Goal: Purchase product/service

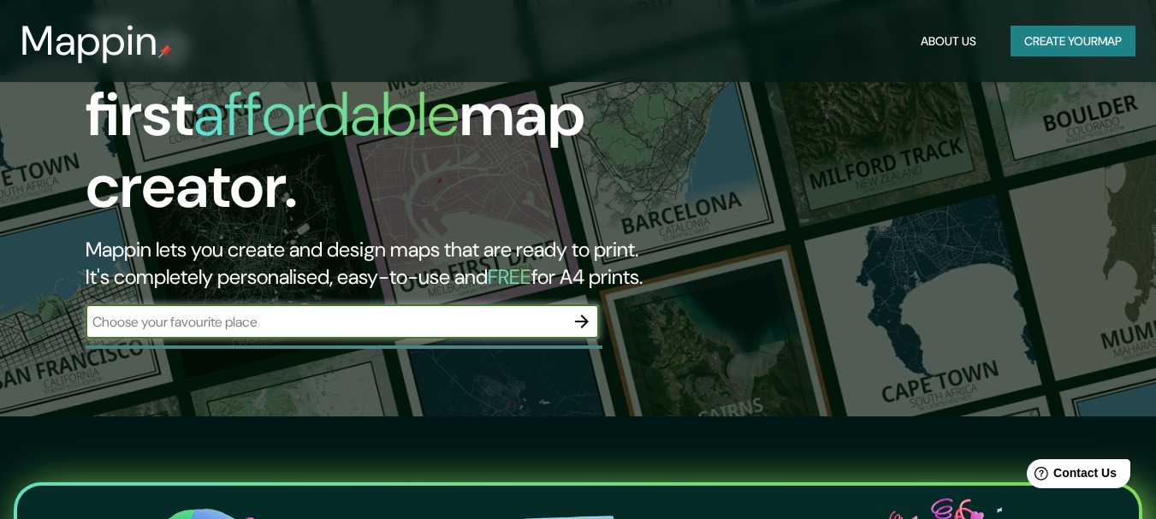
scroll to position [171, 0]
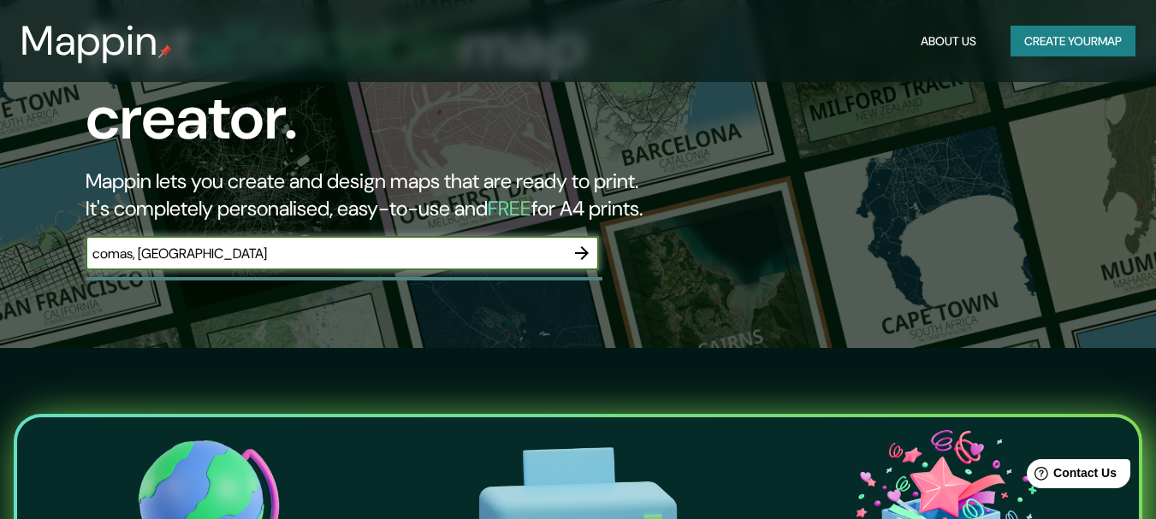
type input "comas, [GEOGRAPHIC_DATA]"
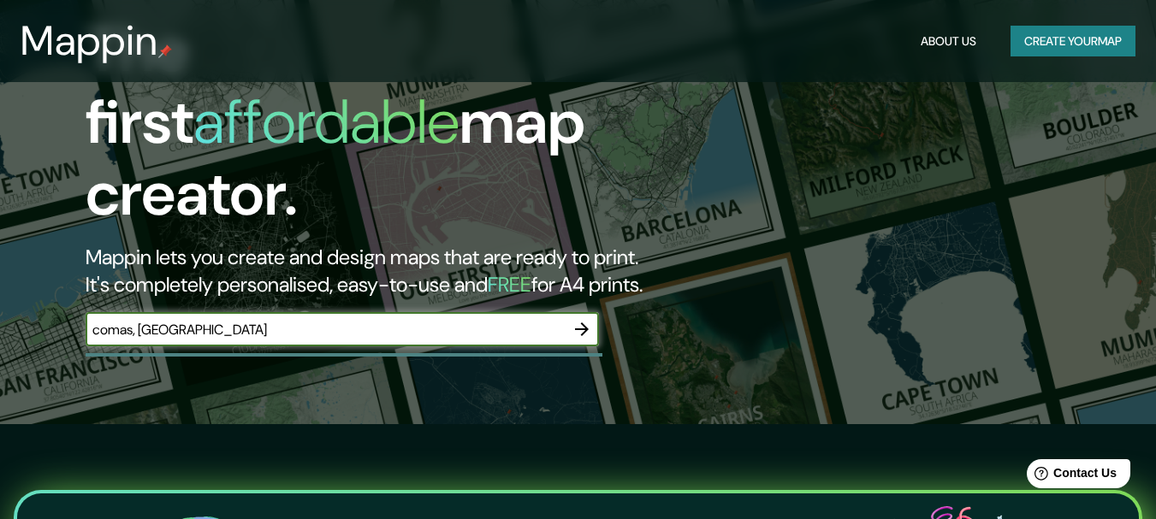
scroll to position [86, 0]
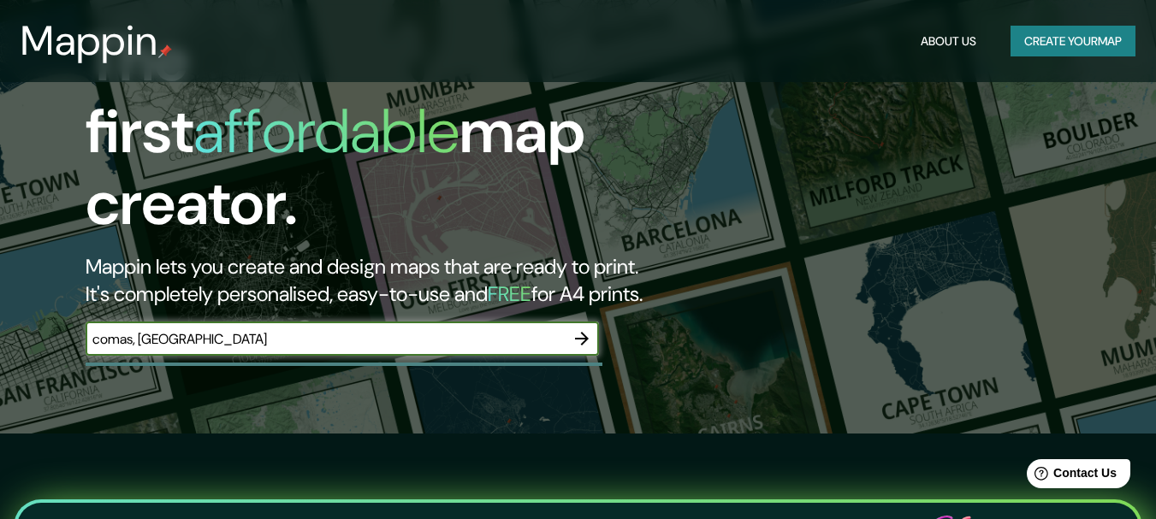
click at [583, 332] on icon "button" at bounding box center [582, 339] width 14 height 14
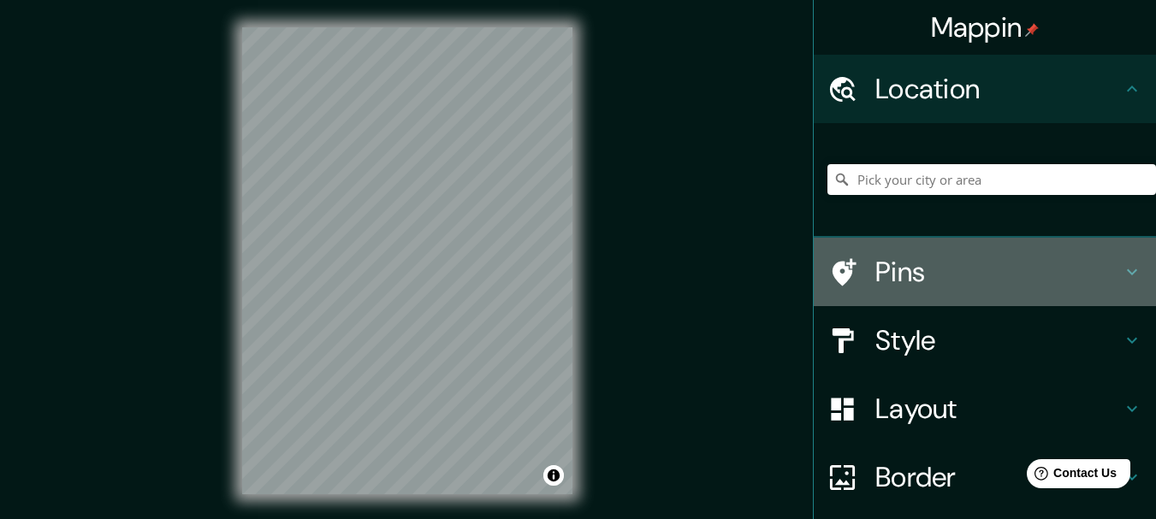
click at [1122, 268] on icon at bounding box center [1132, 272] width 21 height 21
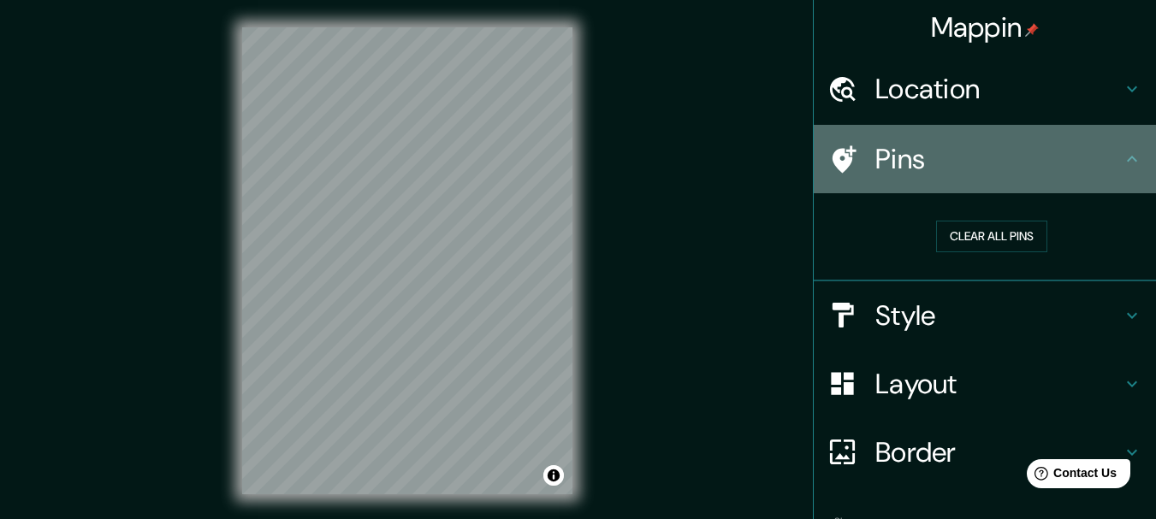
click at [1122, 163] on icon at bounding box center [1132, 159] width 21 height 21
click at [1122, 157] on icon at bounding box center [1132, 159] width 21 height 21
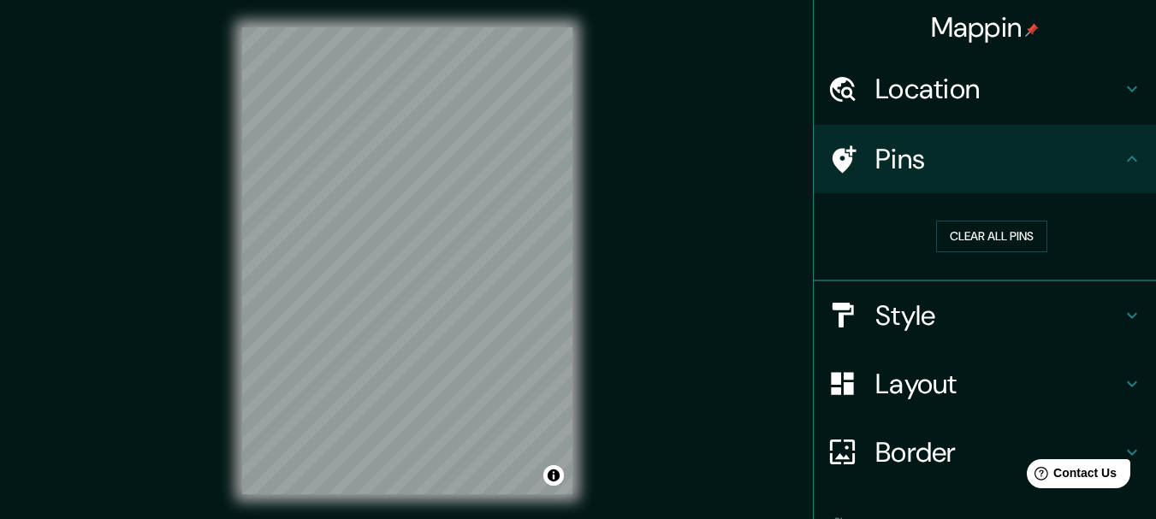
click at [1122, 317] on icon at bounding box center [1132, 315] width 21 height 21
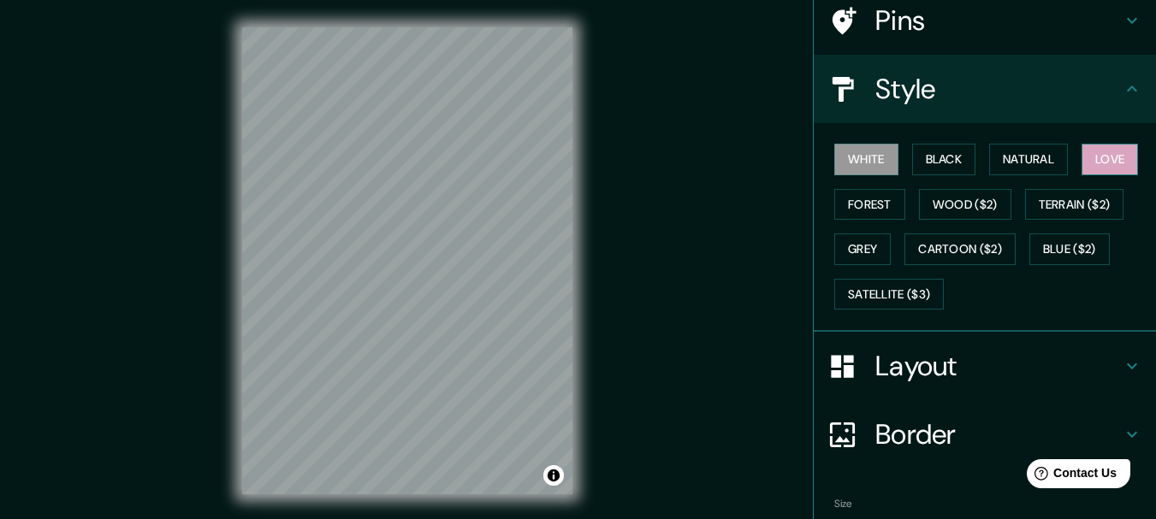
scroll to position [171, 0]
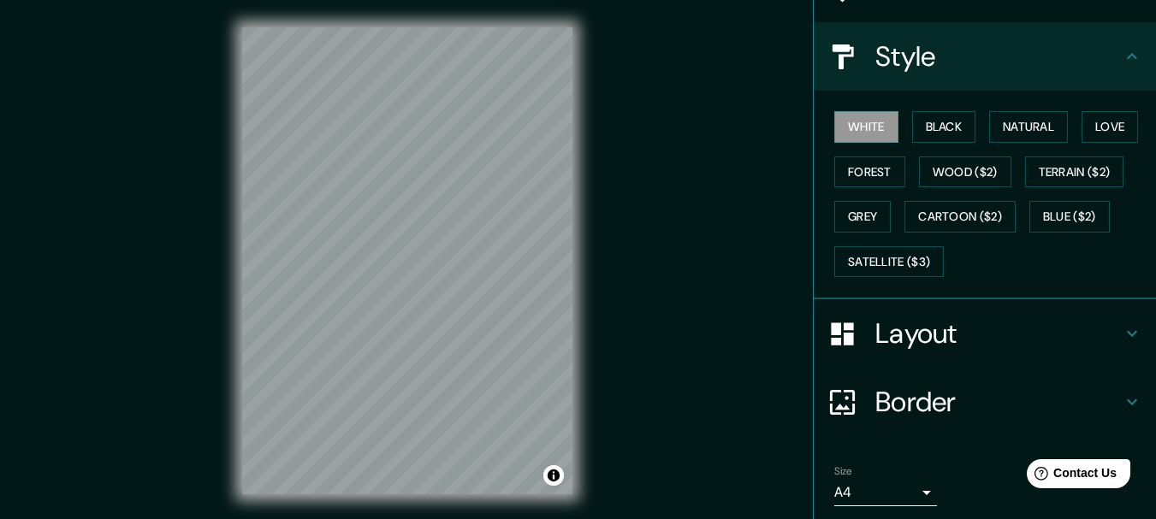
click at [1122, 57] on icon at bounding box center [1132, 56] width 21 height 21
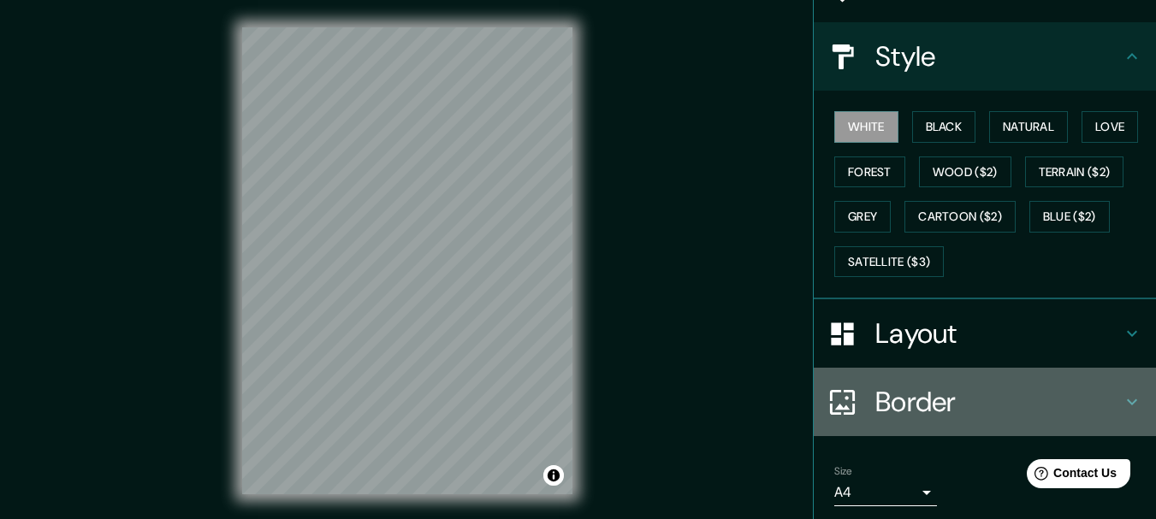
click at [1117, 389] on div "Border" at bounding box center [985, 402] width 342 height 68
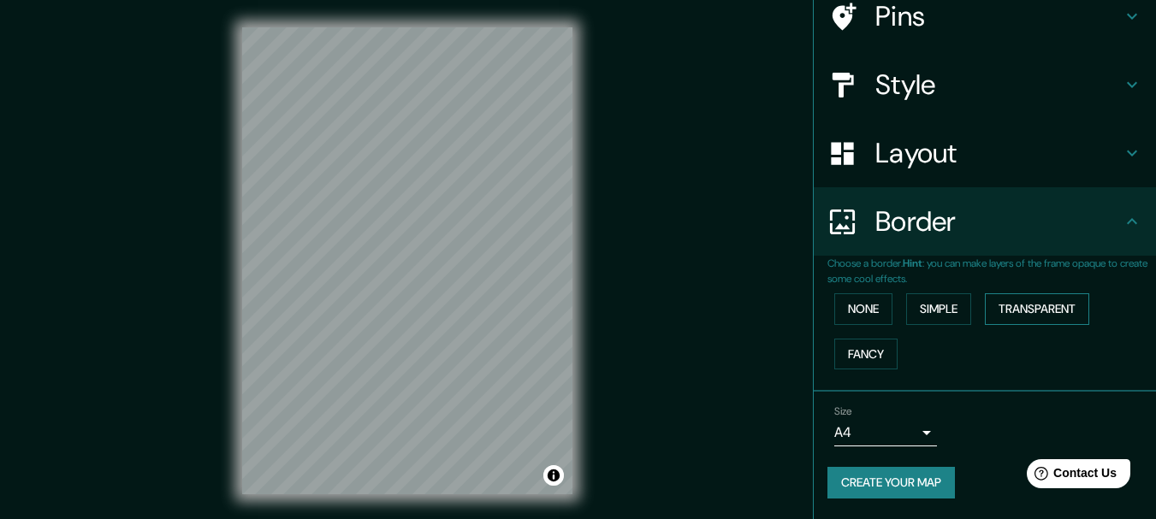
scroll to position [143, 0]
click at [1127, 222] on icon at bounding box center [1132, 221] width 10 height 6
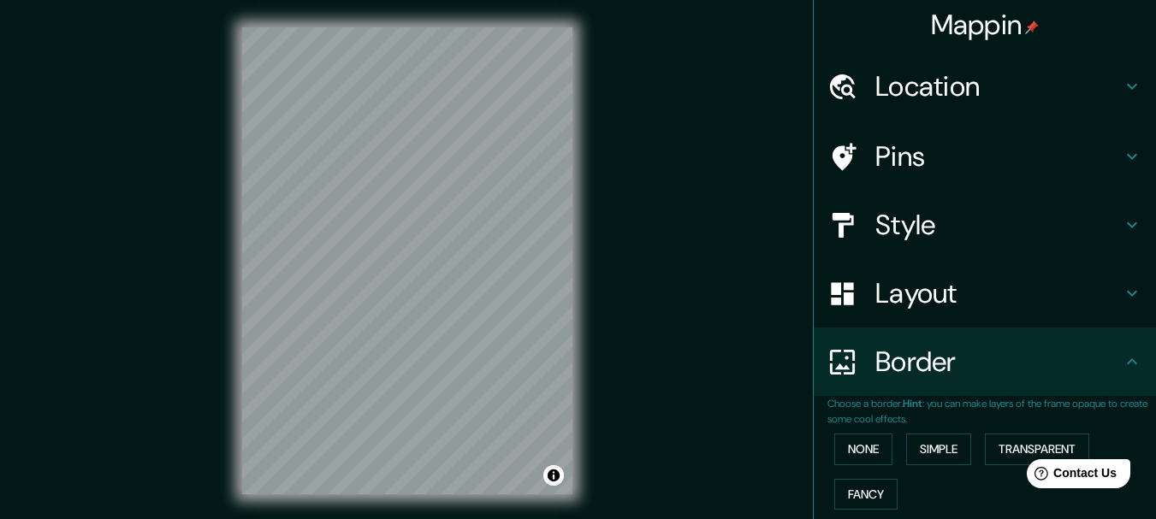
scroll to position [0, 0]
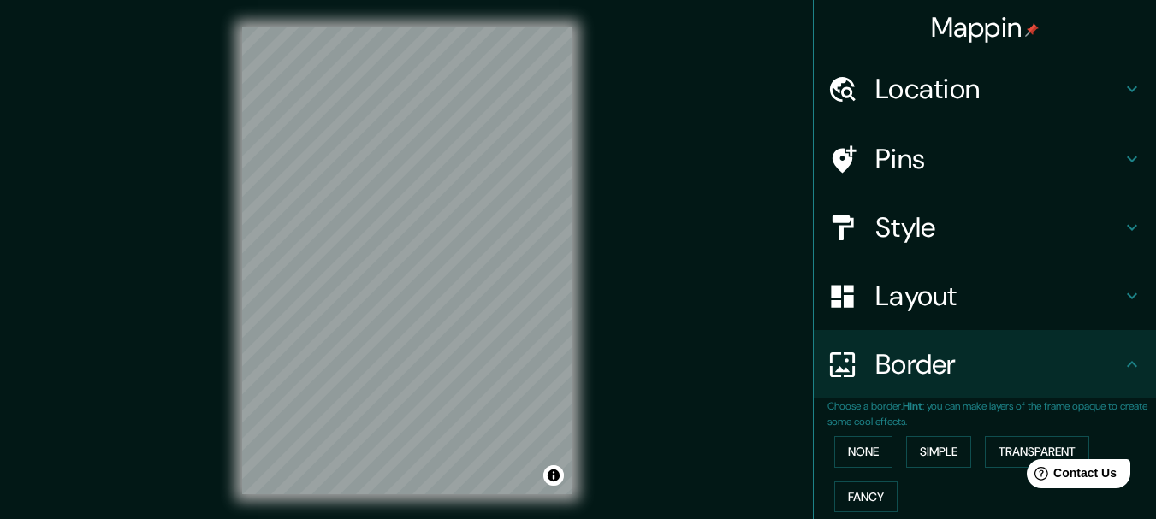
click at [1122, 93] on icon at bounding box center [1132, 89] width 21 height 21
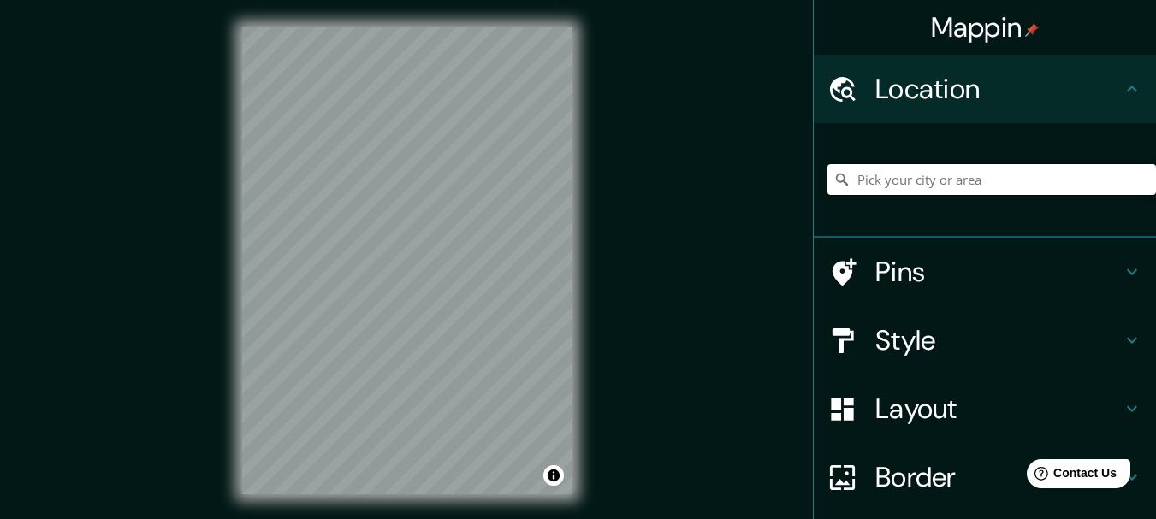
click at [908, 184] on input "Pick your city or area" at bounding box center [991, 179] width 329 height 31
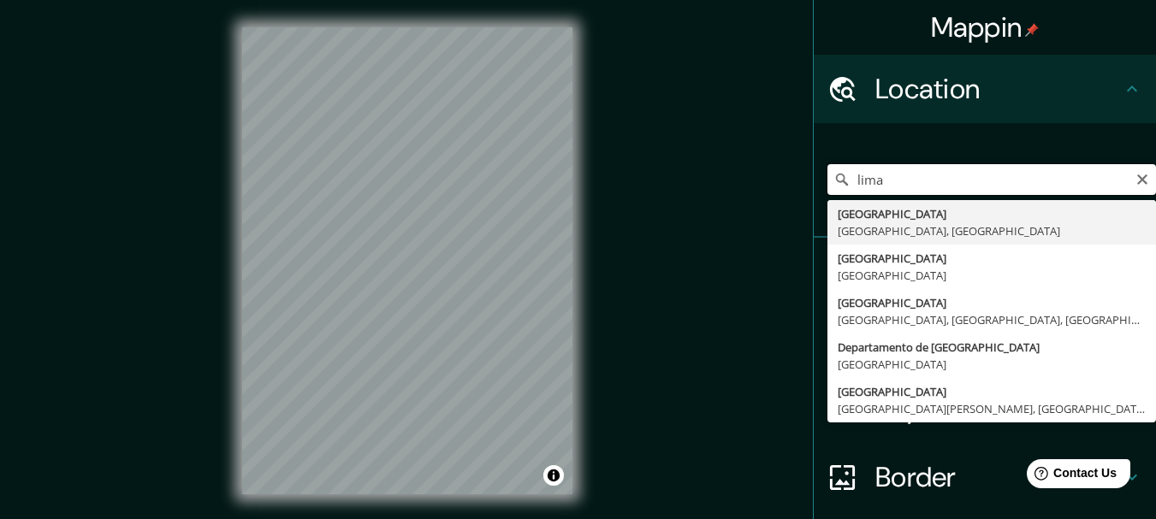
click at [844, 177] on input "lima" at bounding box center [991, 179] width 329 height 31
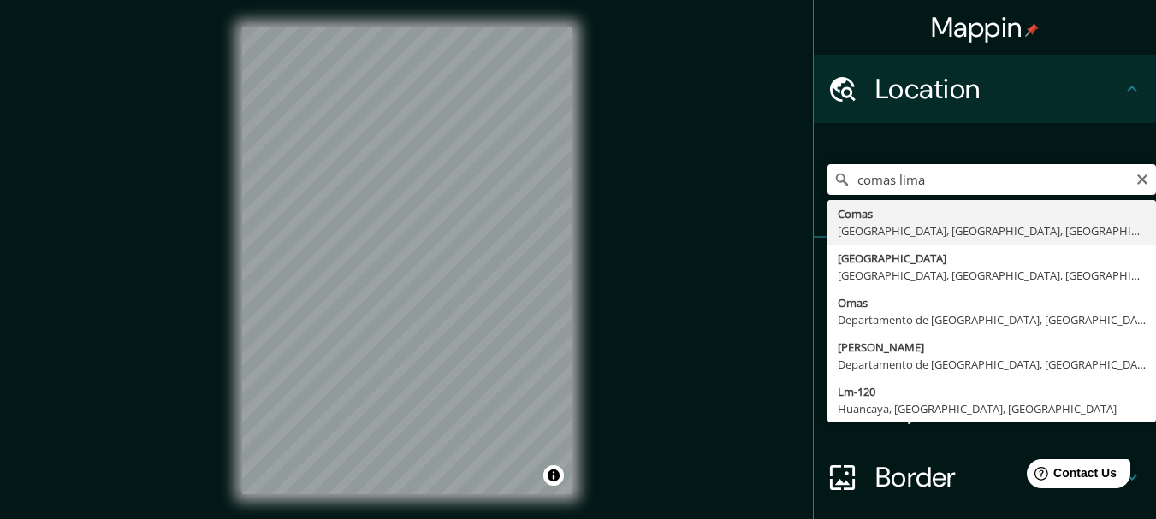
type input "Comas, [GEOGRAPHIC_DATA], [GEOGRAPHIC_DATA], [GEOGRAPHIC_DATA]"
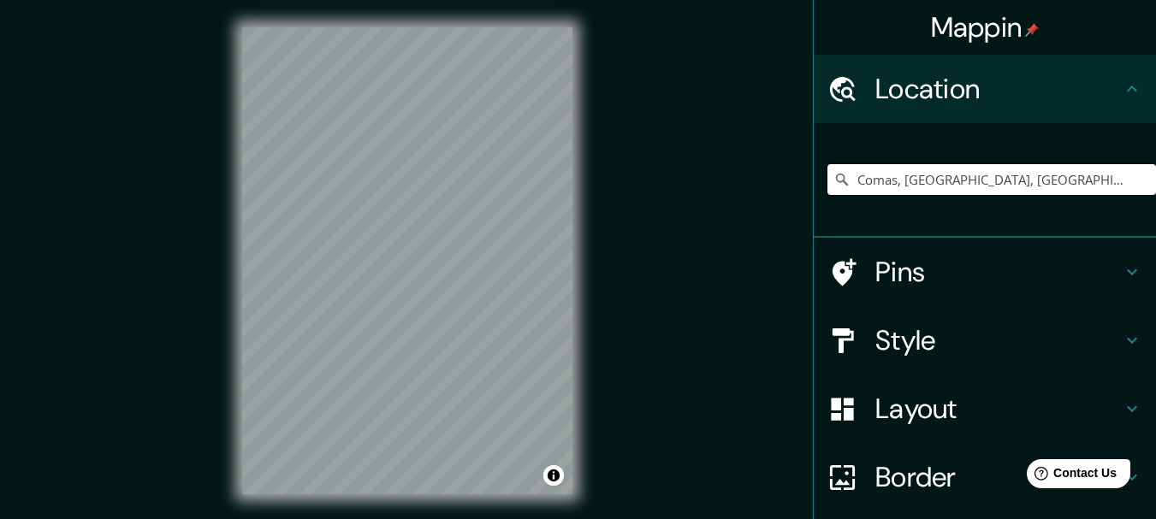
scroll to position [86, 0]
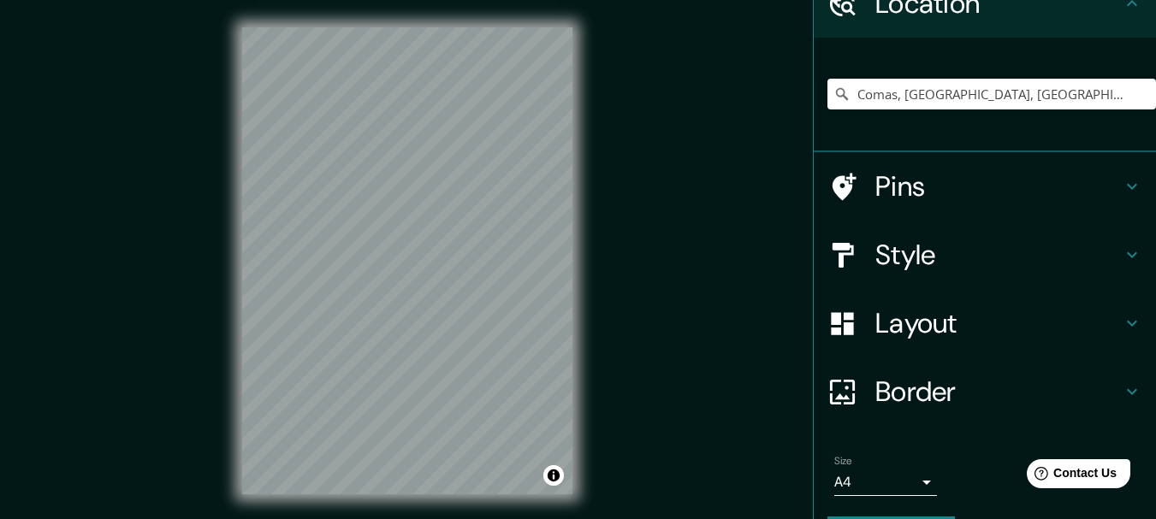
click at [1128, 248] on icon at bounding box center [1132, 255] width 21 height 21
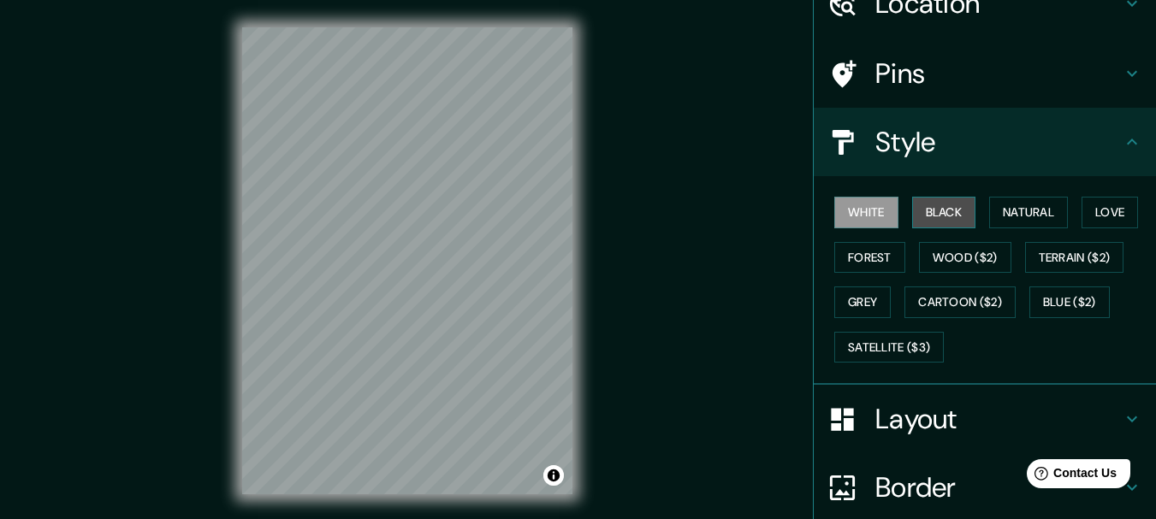
click at [934, 211] on button "Black" at bounding box center [944, 213] width 64 height 32
click at [858, 221] on button "White" at bounding box center [866, 213] width 64 height 32
click at [1025, 211] on button "Natural" at bounding box center [1028, 213] width 79 height 32
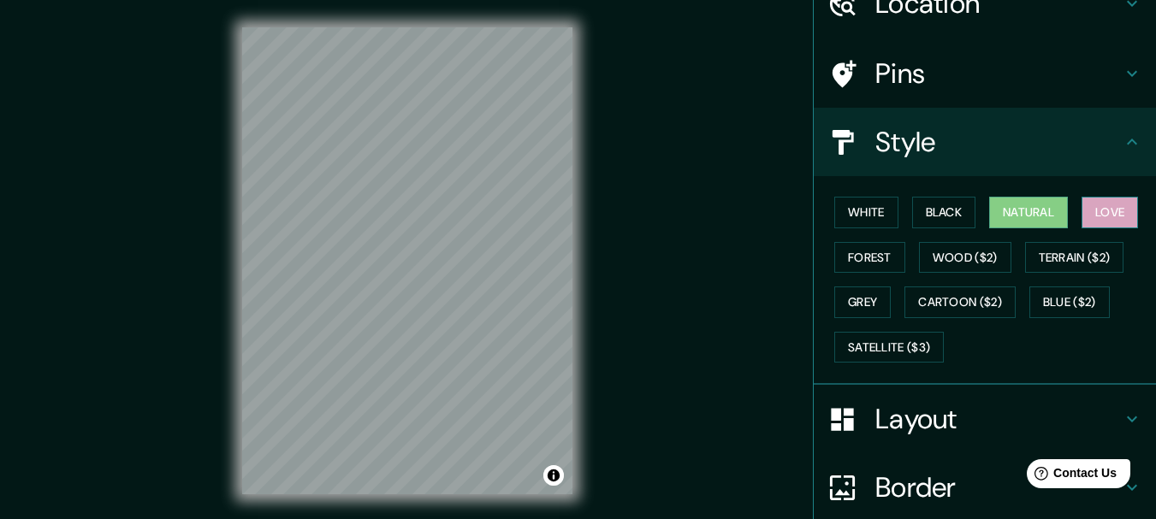
click at [1106, 212] on button "Love" at bounding box center [1110, 213] width 56 height 32
click at [874, 263] on button "Forest" at bounding box center [869, 258] width 71 height 32
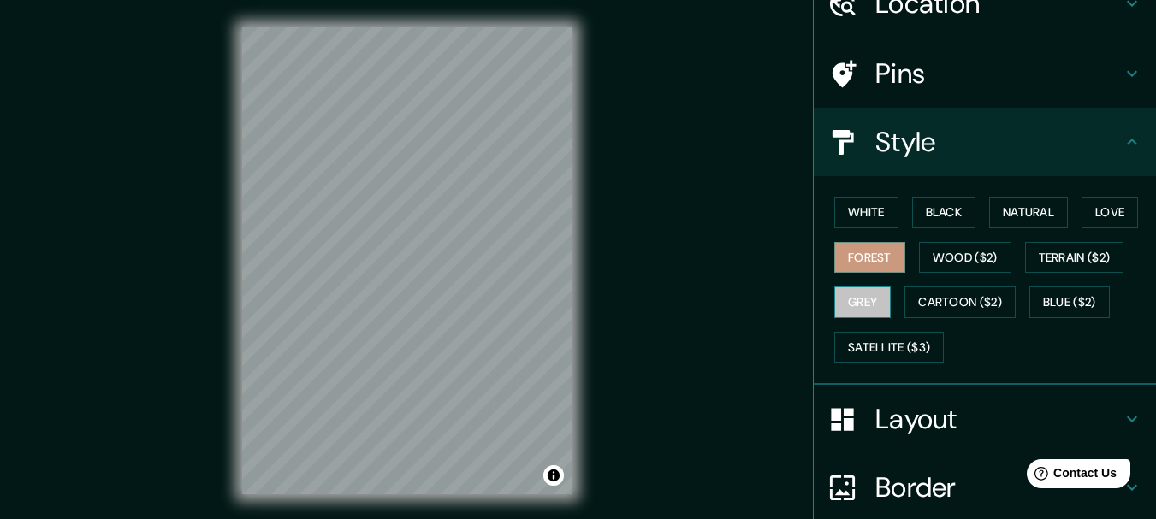
click at [855, 308] on button "Grey" at bounding box center [862, 303] width 56 height 32
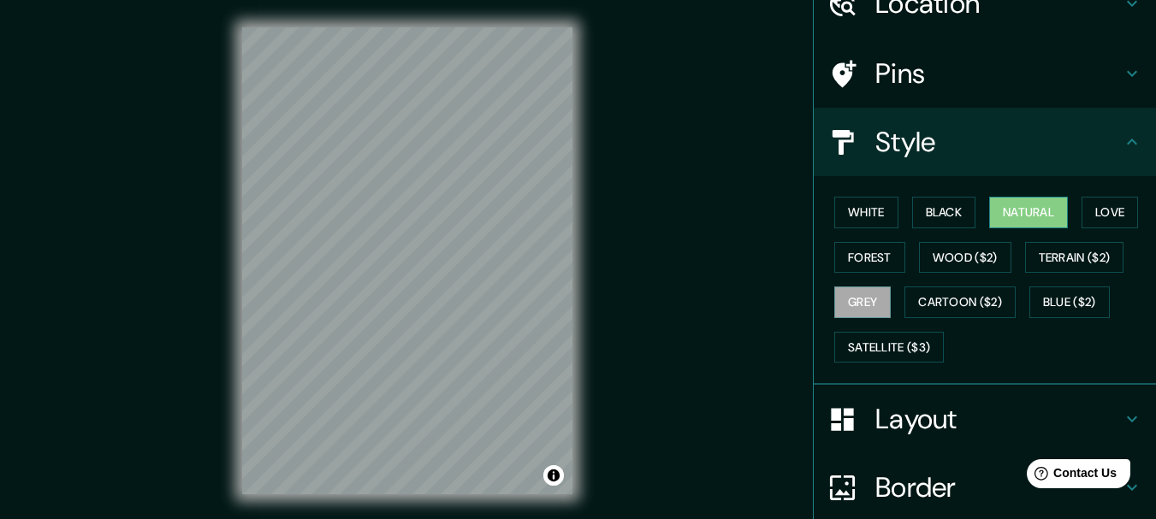
click at [1017, 219] on button "Natural" at bounding box center [1028, 213] width 79 height 32
click at [1005, 430] on h4 "Layout" at bounding box center [998, 419] width 246 height 34
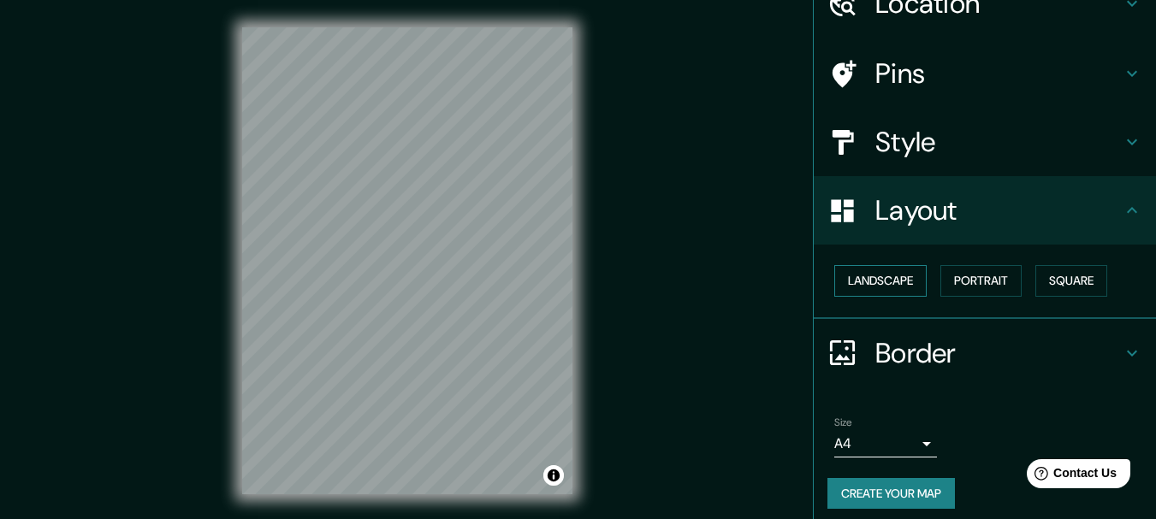
click at [882, 285] on button "Landscape" at bounding box center [880, 281] width 92 height 32
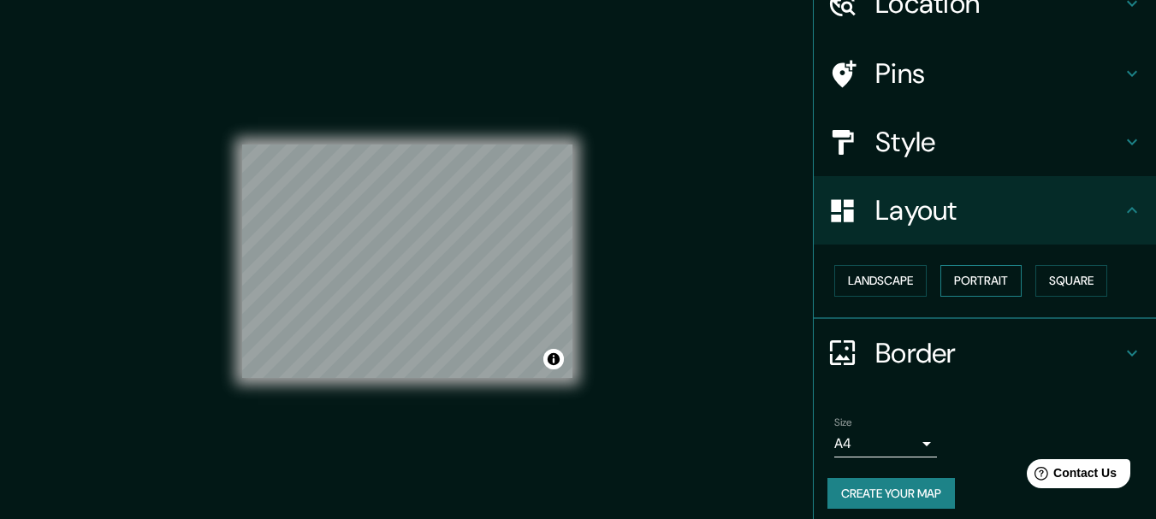
click at [975, 280] on button "Portrait" at bounding box center [980, 281] width 81 height 32
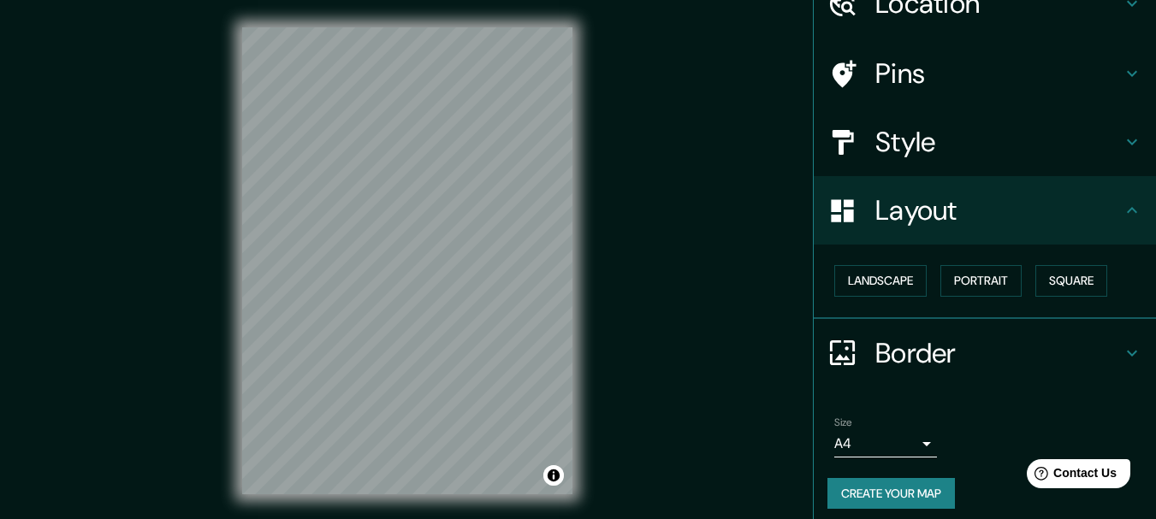
click at [1058, 297] on div "Landscape [GEOGRAPHIC_DATA]" at bounding box center [991, 280] width 329 height 45
click at [1067, 278] on button "Square" at bounding box center [1071, 281] width 72 height 32
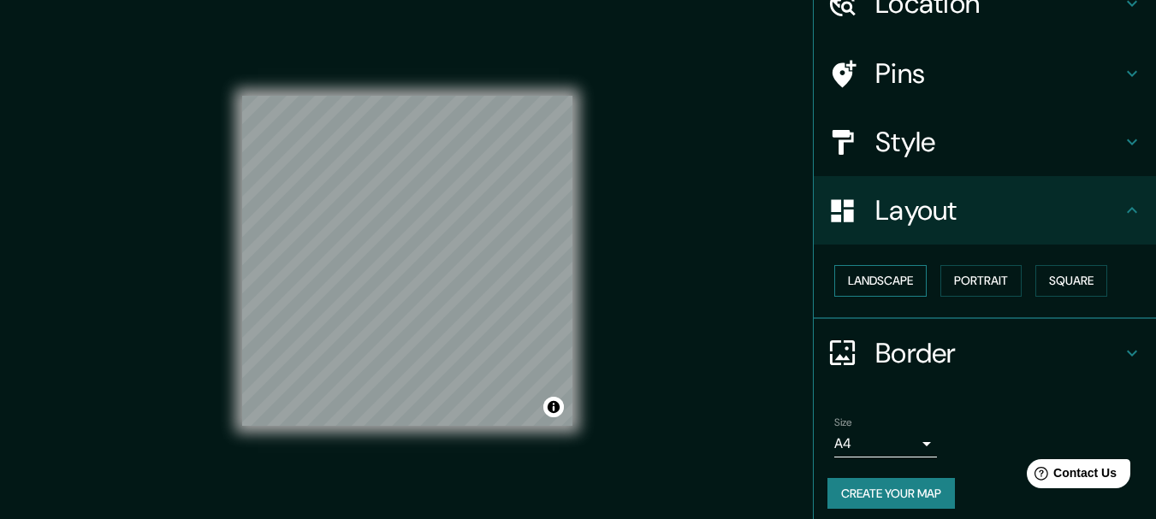
click at [860, 278] on button "Landscape" at bounding box center [880, 281] width 92 height 32
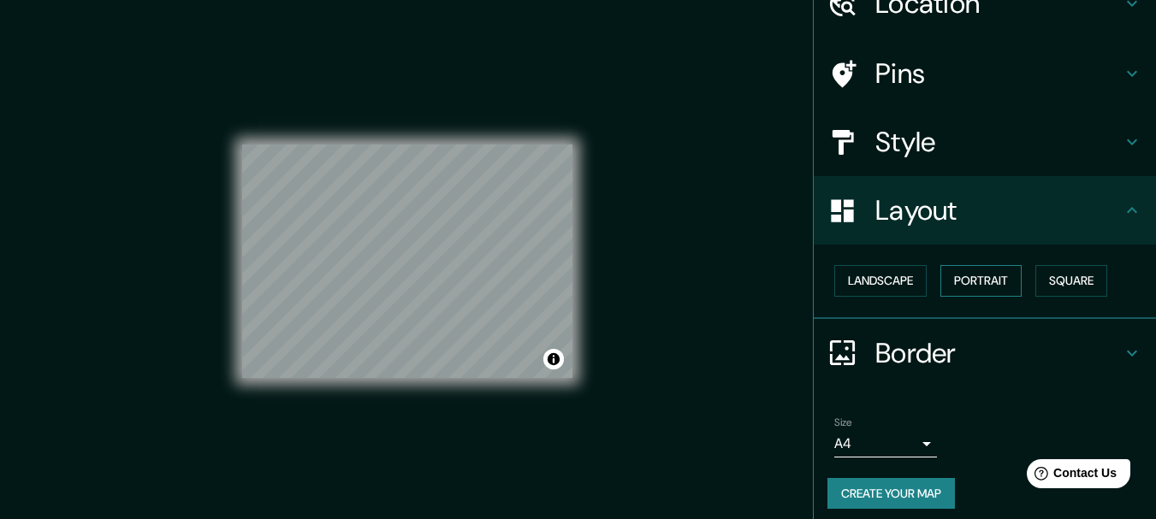
click at [982, 291] on button "Portrait" at bounding box center [980, 281] width 81 height 32
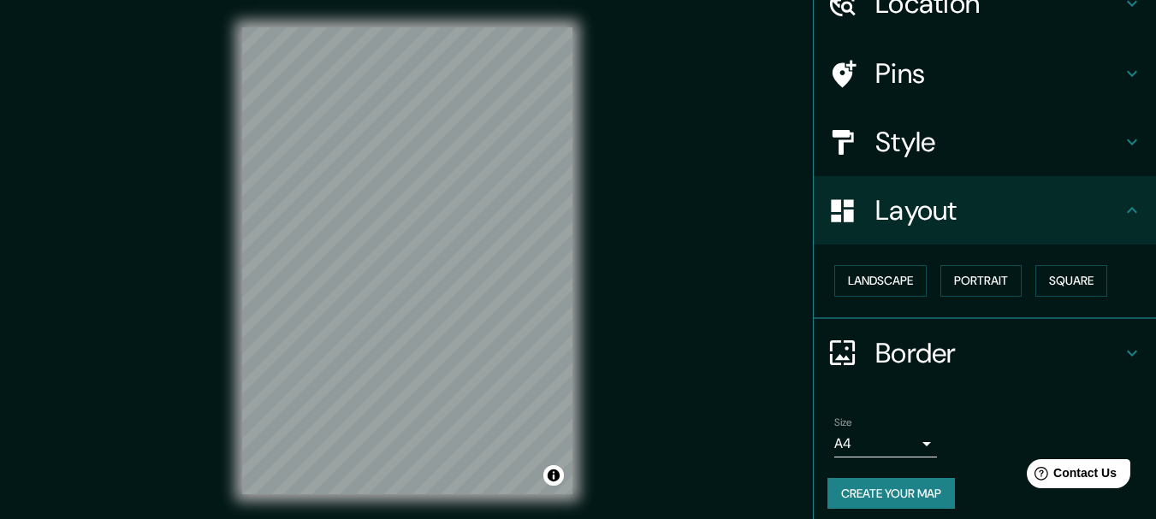
click at [1122, 353] on icon at bounding box center [1132, 353] width 21 height 21
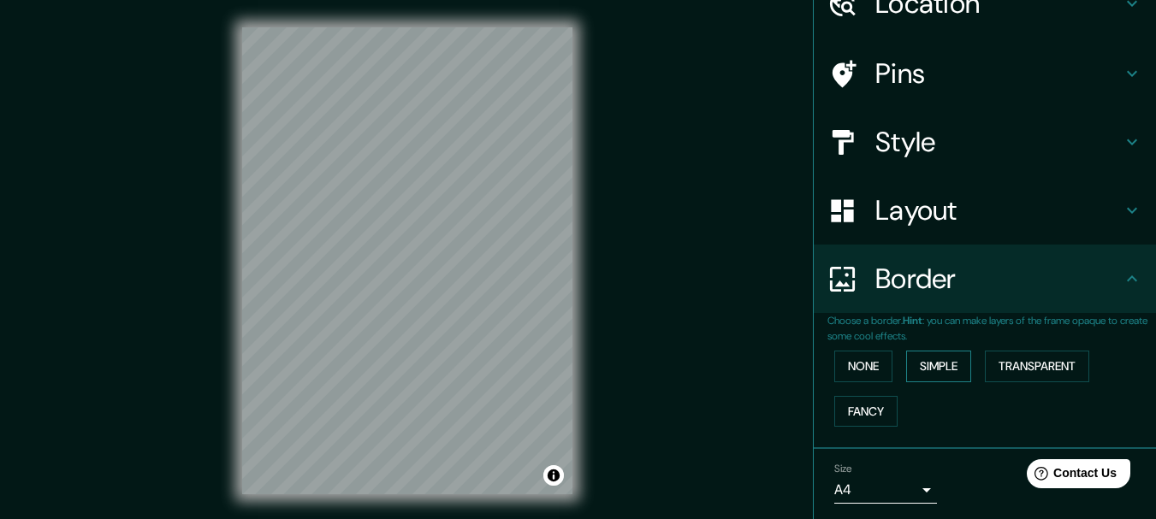
click at [918, 369] on button "Simple" at bounding box center [938, 367] width 65 height 32
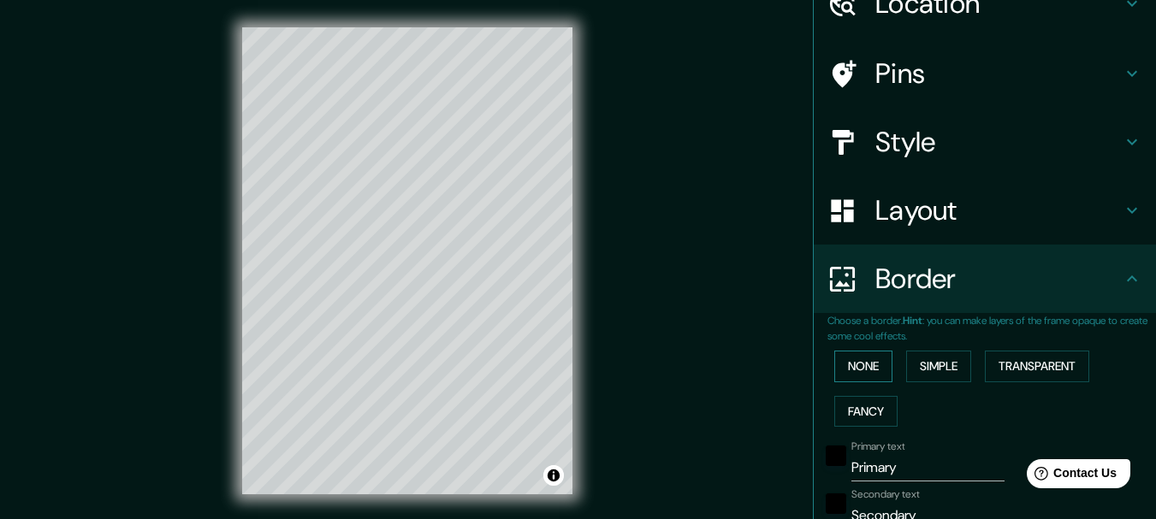
click at [853, 369] on button "None" at bounding box center [863, 367] width 58 height 32
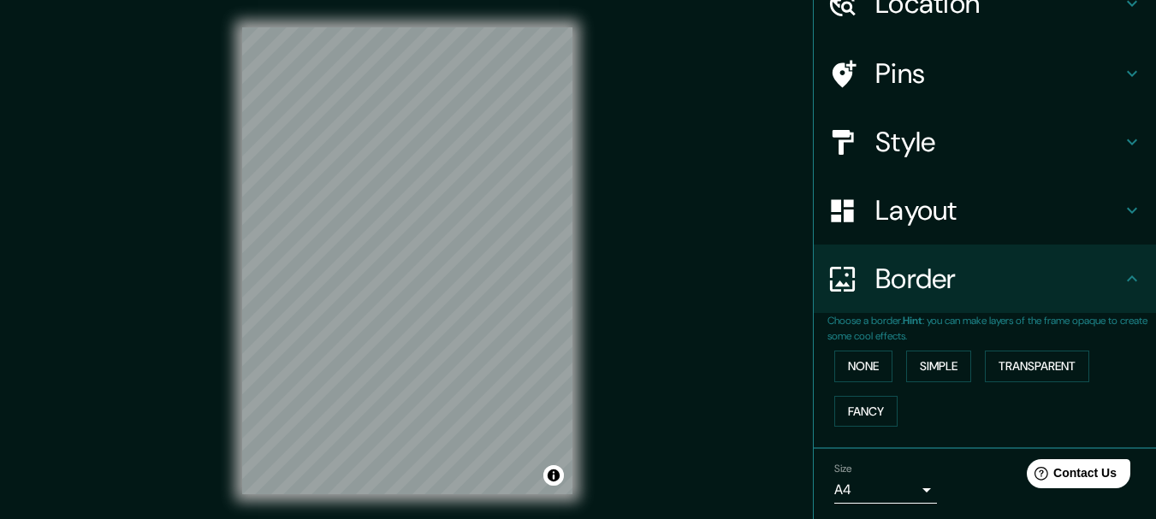
click at [1023, 369] on button "Transparent" at bounding box center [1037, 367] width 104 height 32
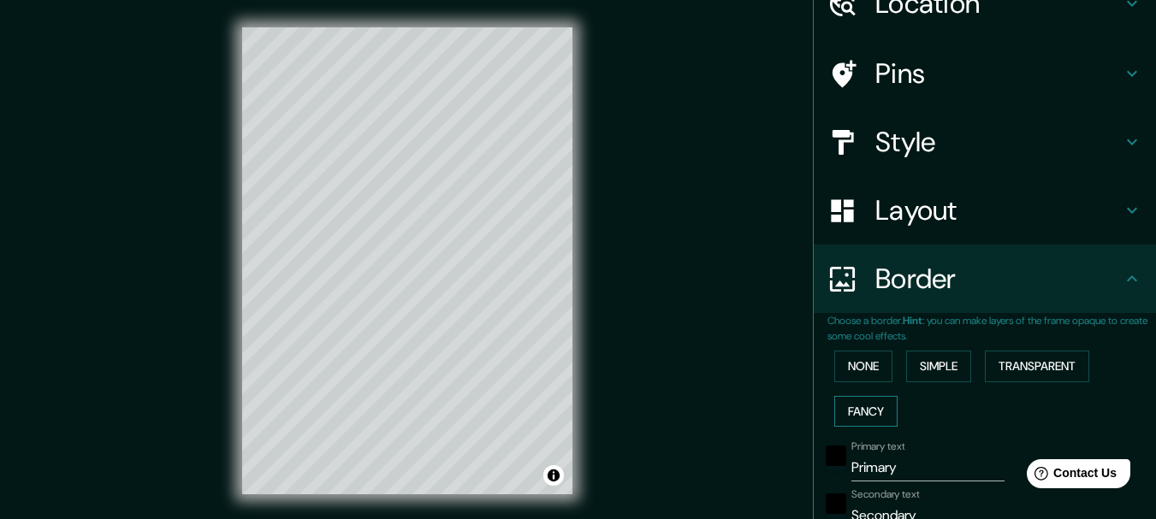
click at [849, 406] on button "Fancy" at bounding box center [865, 412] width 63 height 32
click at [859, 364] on button "None" at bounding box center [863, 367] width 58 height 32
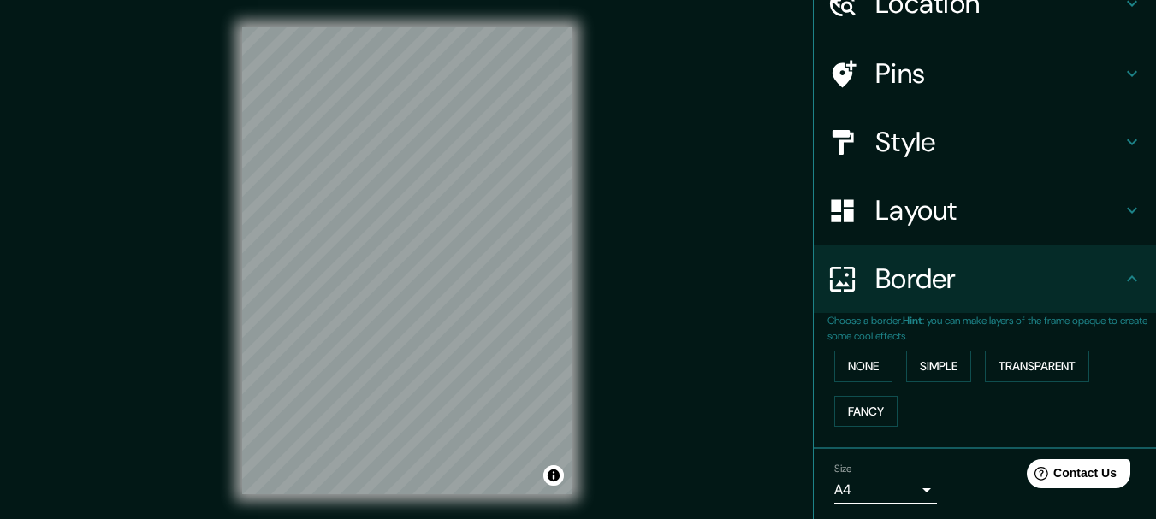
scroll to position [143, 0]
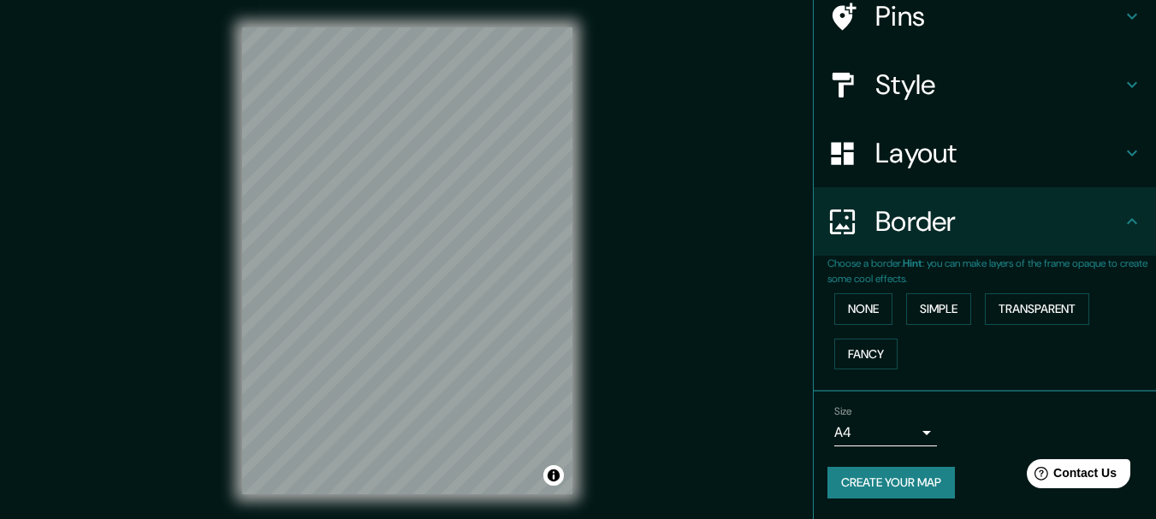
click at [1122, 224] on icon at bounding box center [1132, 221] width 21 height 21
click at [914, 431] on body "Mappin Location [GEOGRAPHIC_DATA], [GEOGRAPHIC_DATA], [GEOGRAPHIC_DATA], [GEOGR…" at bounding box center [578, 259] width 1156 height 519
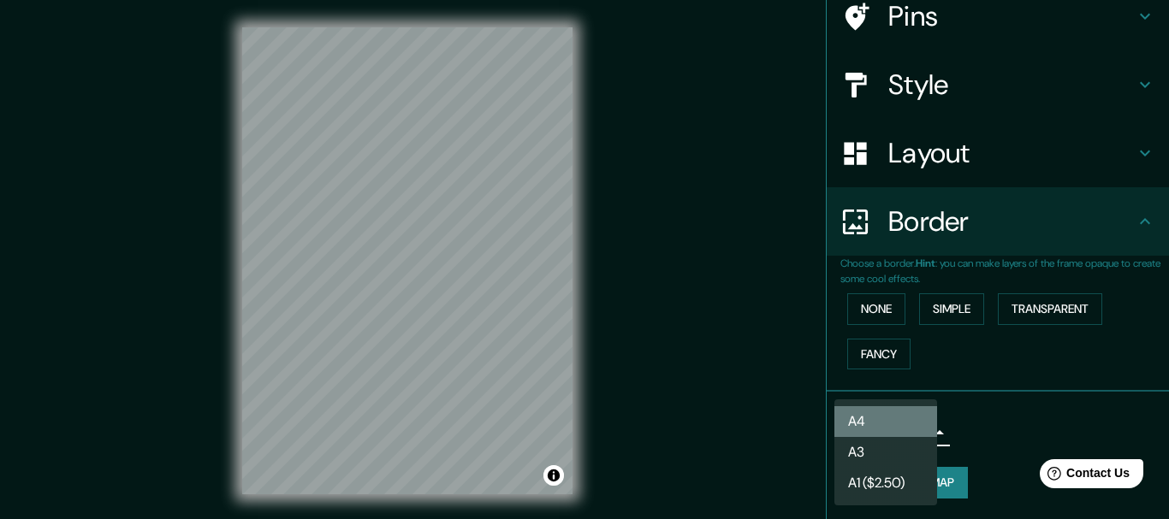
click at [914, 431] on li "A4" at bounding box center [885, 421] width 103 height 31
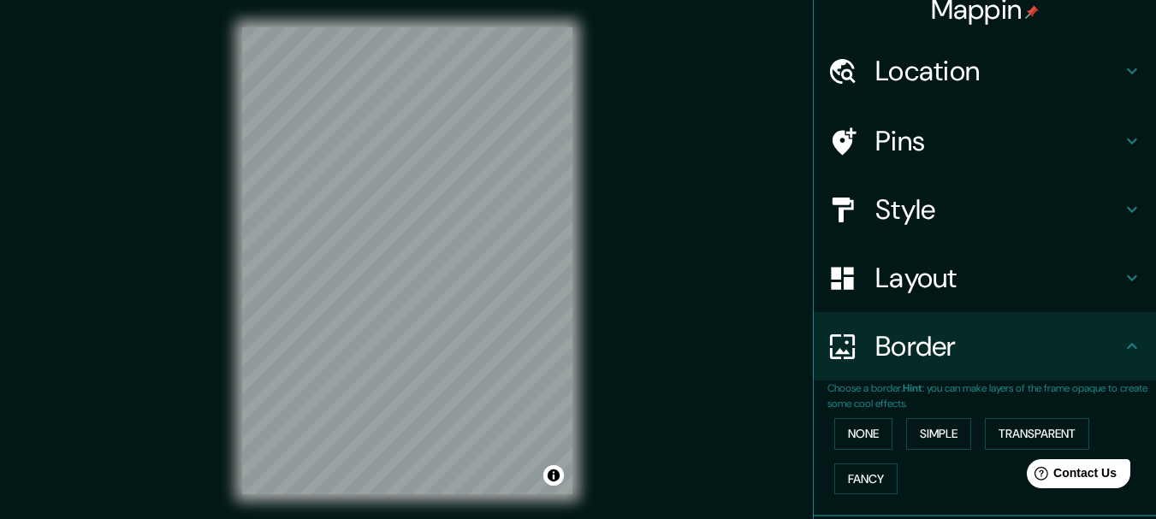
scroll to position [0, 0]
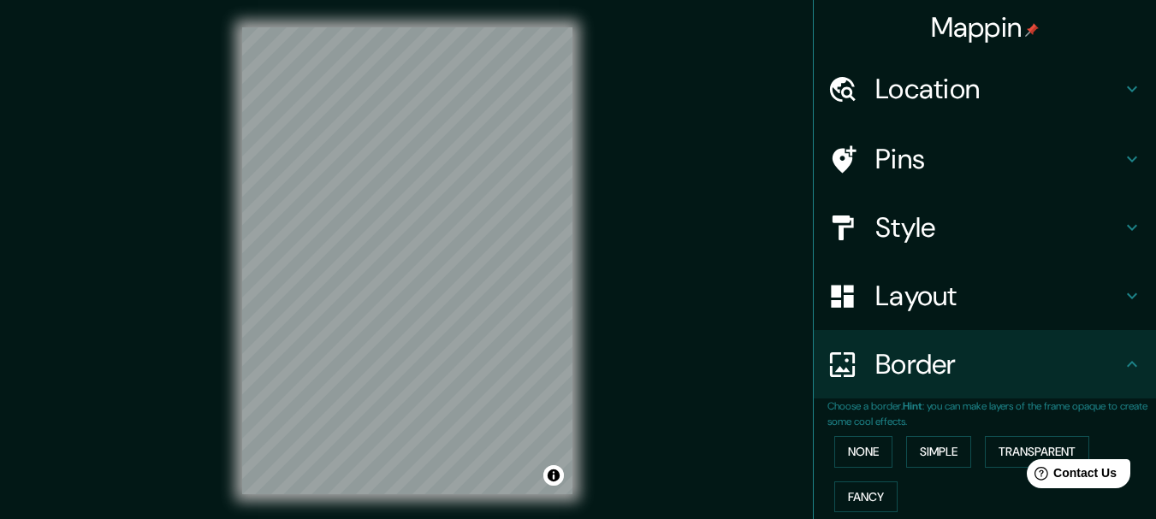
click at [1013, 89] on h4 "Location" at bounding box center [998, 89] width 246 height 34
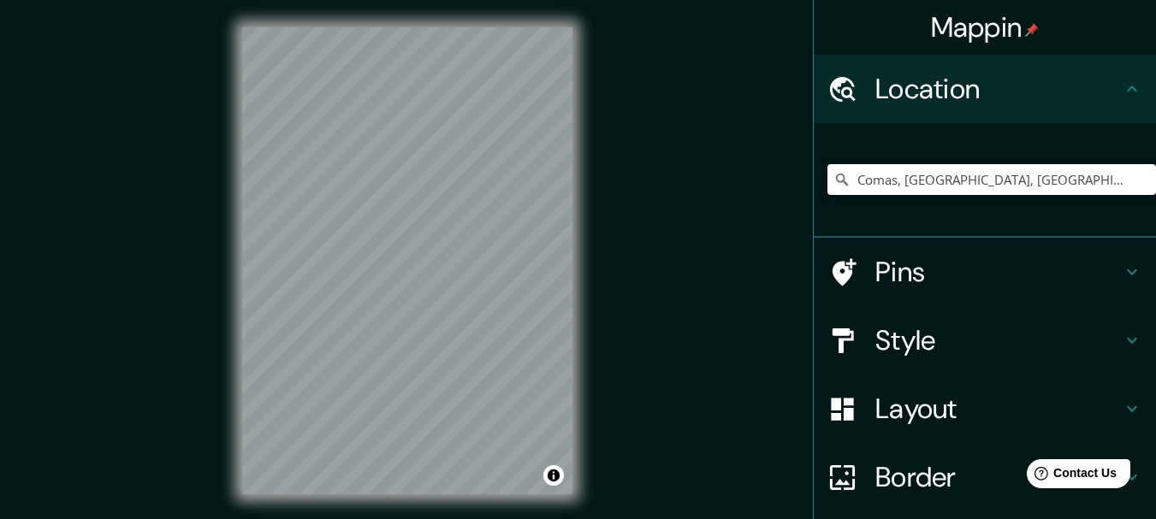
scroll to position [86, 0]
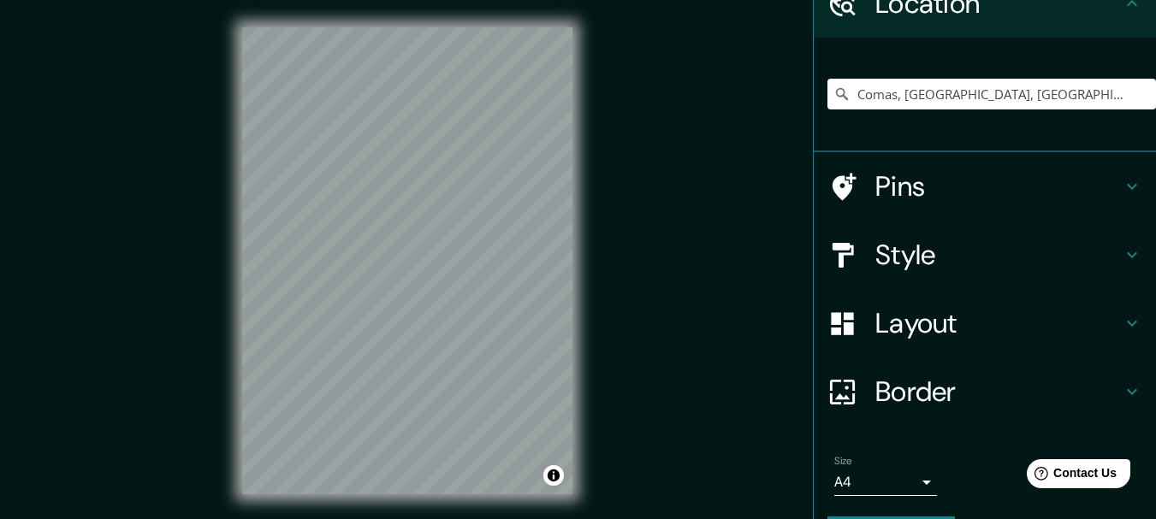
click at [1127, 185] on icon at bounding box center [1132, 187] width 10 height 6
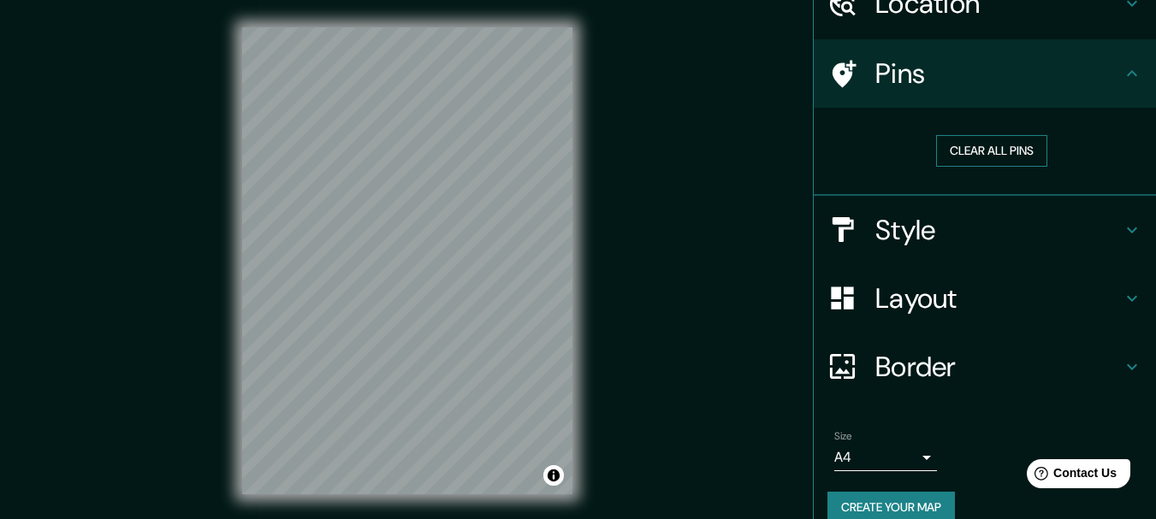
click at [1005, 151] on button "Clear all pins" at bounding box center [991, 151] width 111 height 32
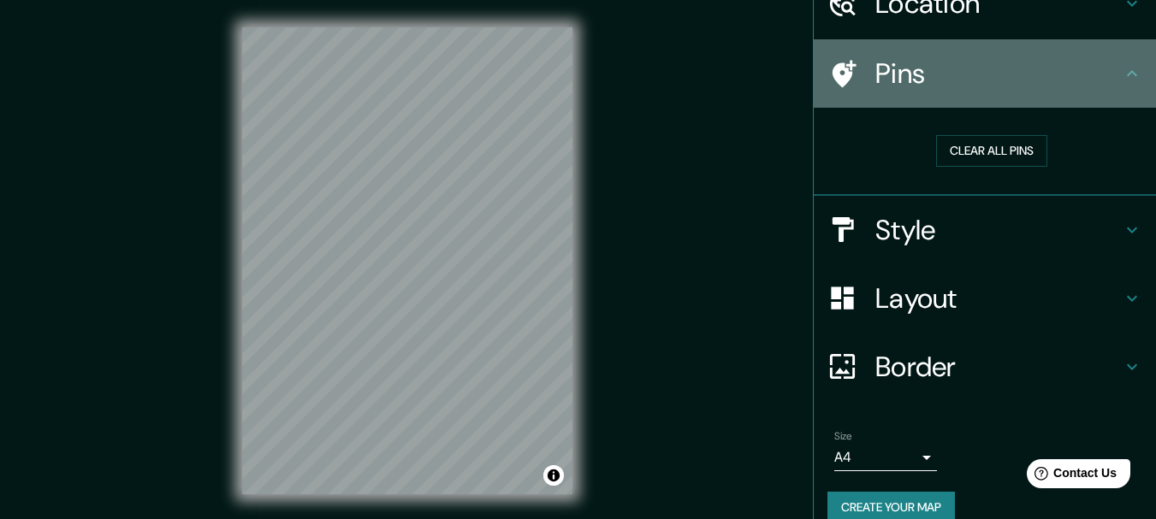
click at [1127, 71] on icon at bounding box center [1132, 73] width 10 height 6
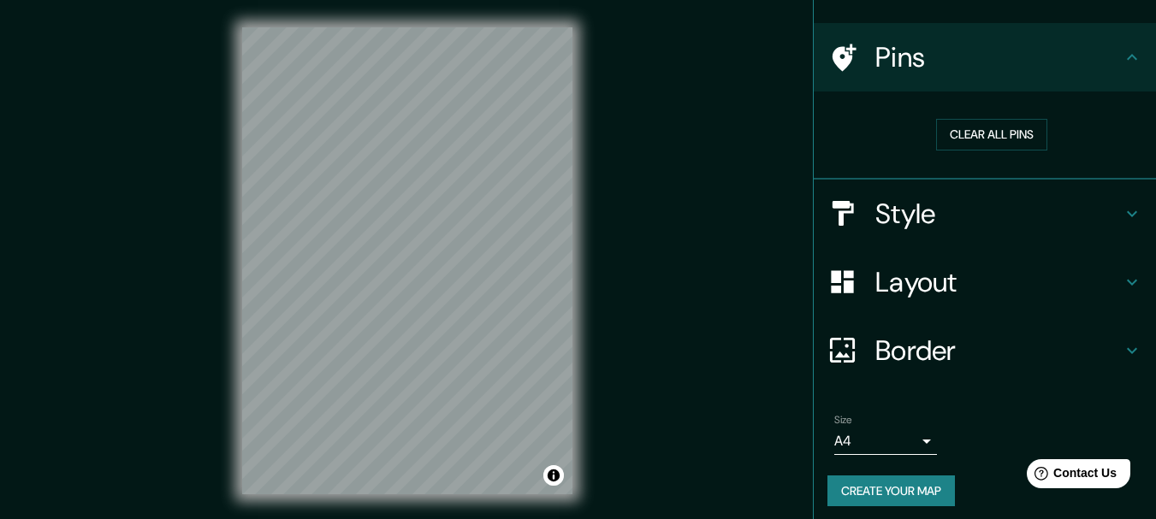
scroll to position [110, 0]
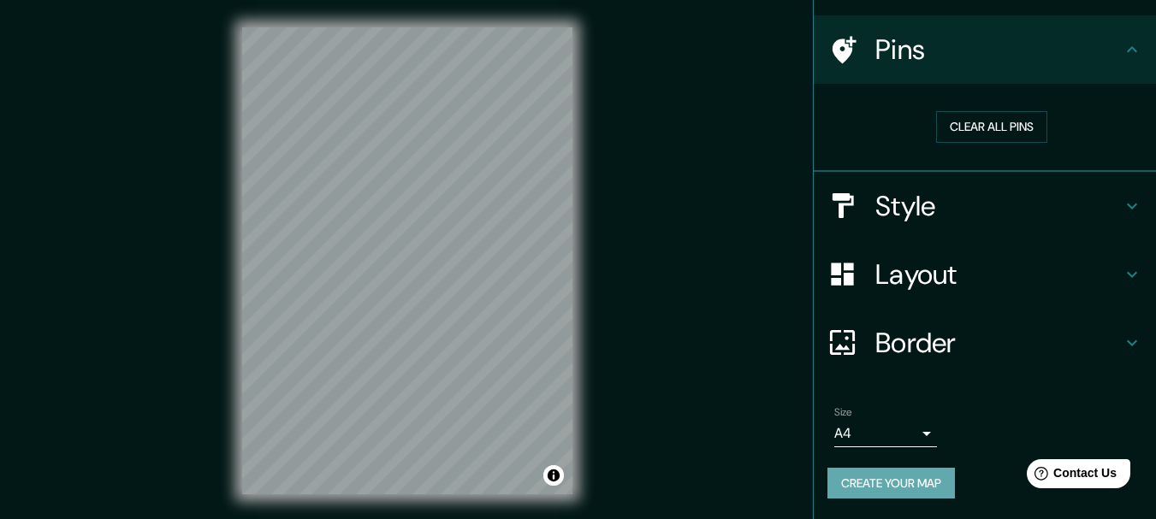
click at [915, 490] on button "Create your map" at bounding box center [891, 484] width 128 height 32
click at [887, 492] on button "Create your map" at bounding box center [891, 484] width 128 height 32
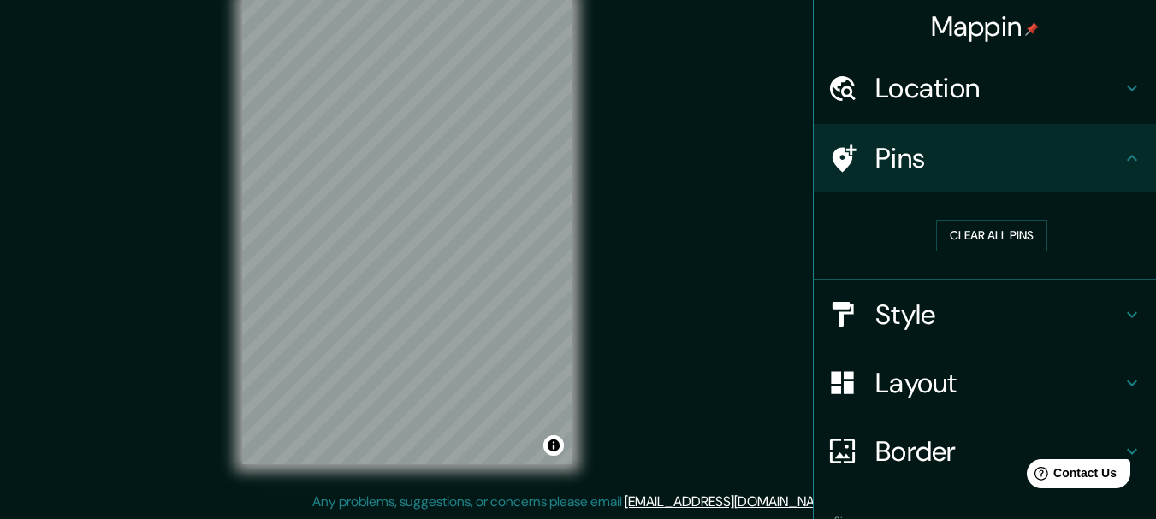
scroll to position [0, 0]
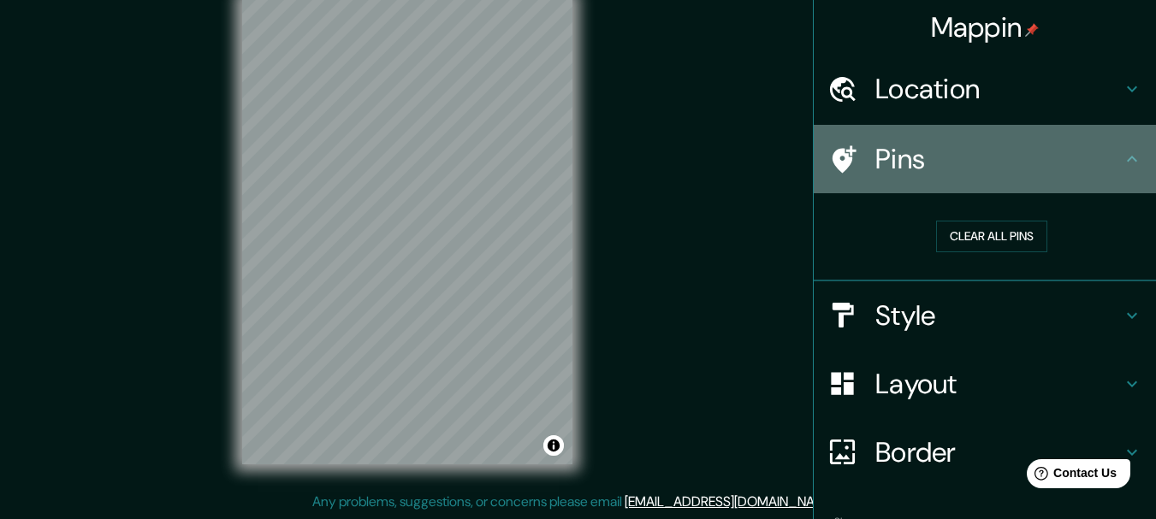
click at [1122, 157] on icon at bounding box center [1132, 159] width 21 height 21
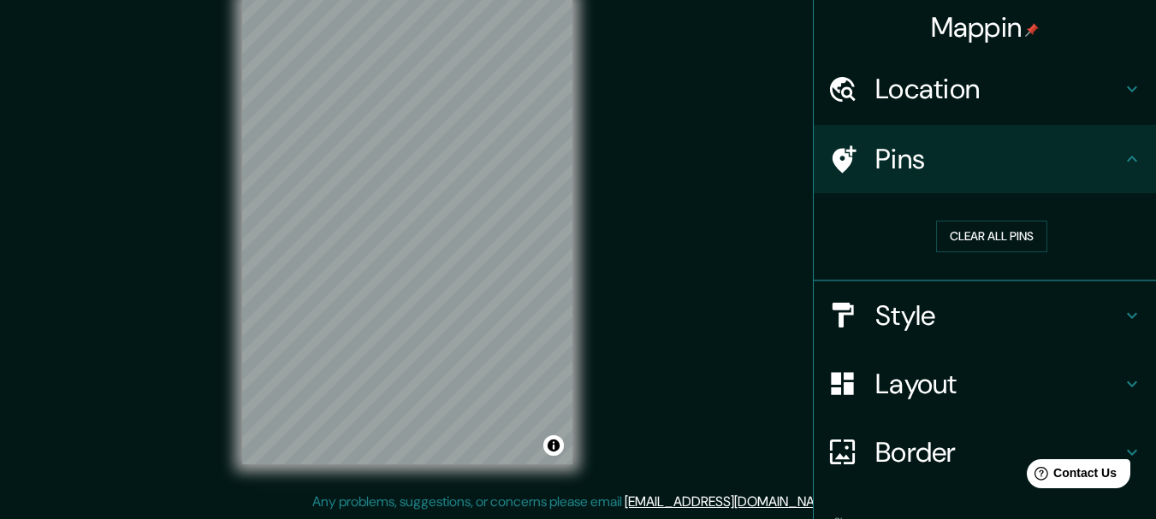
click at [1122, 87] on icon at bounding box center [1132, 89] width 21 height 21
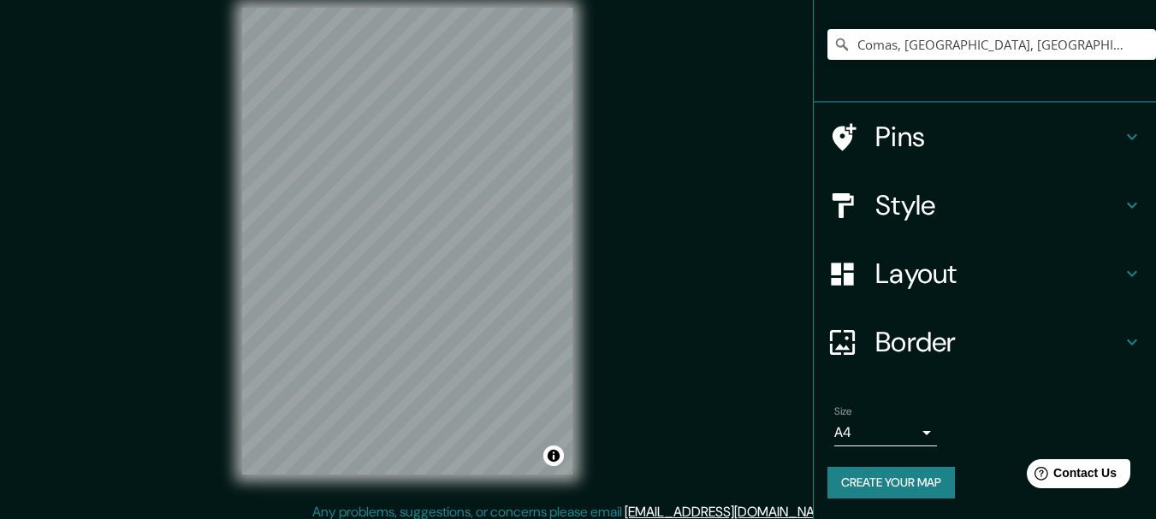
scroll to position [30, 0]
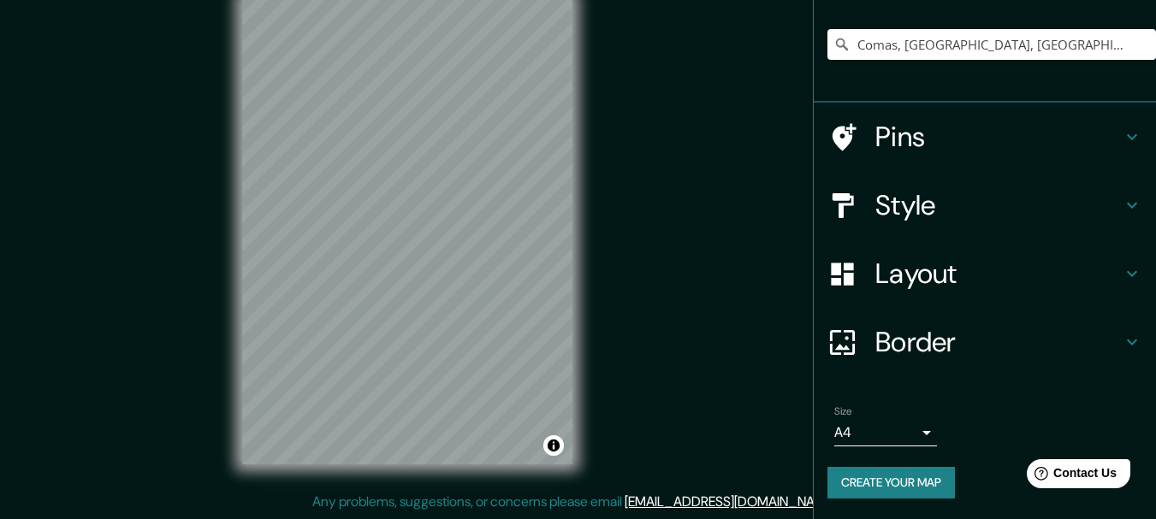
click at [899, 472] on button "Create your map" at bounding box center [891, 483] width 128 height 32
